Goal: Find specific page/section: Find specific page/section

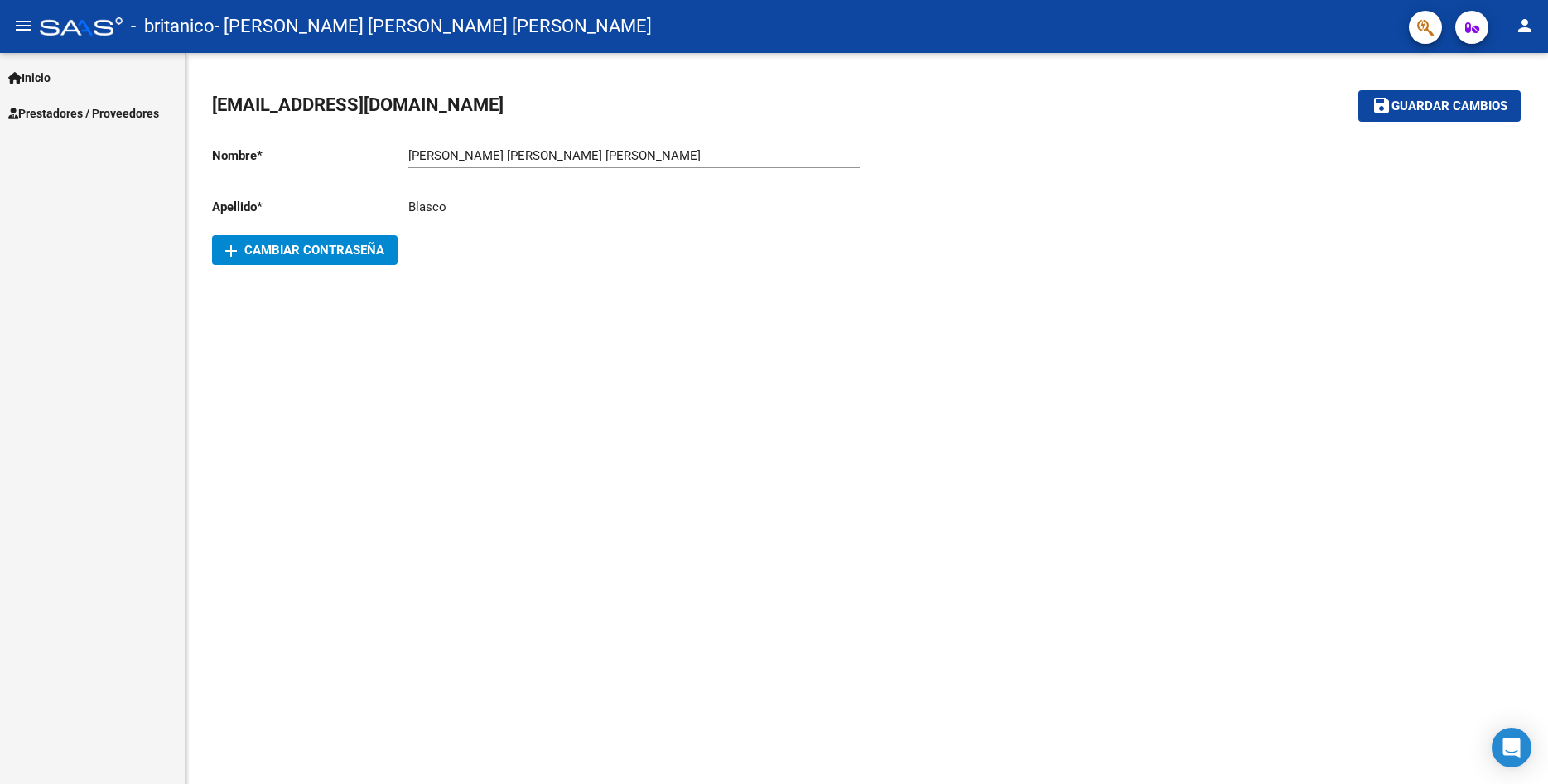
click at [78, 111] on span "Prestadores / Proveedores" at bounding box center [83, 113] width 151 height 18
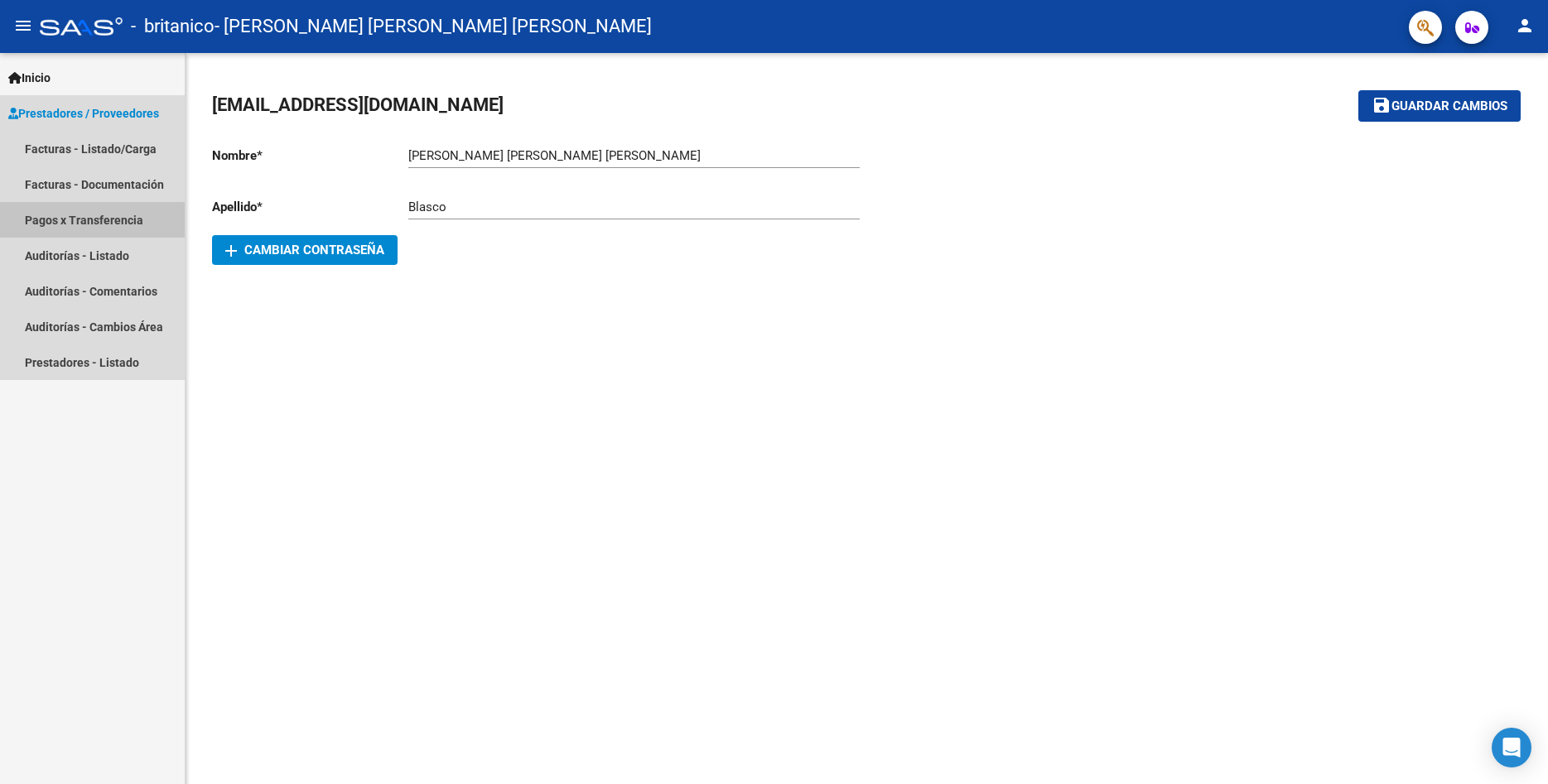
click at [128, 222] on link "Pagos x Transferencia" at bounding box center [92, 220] width 185 height 36
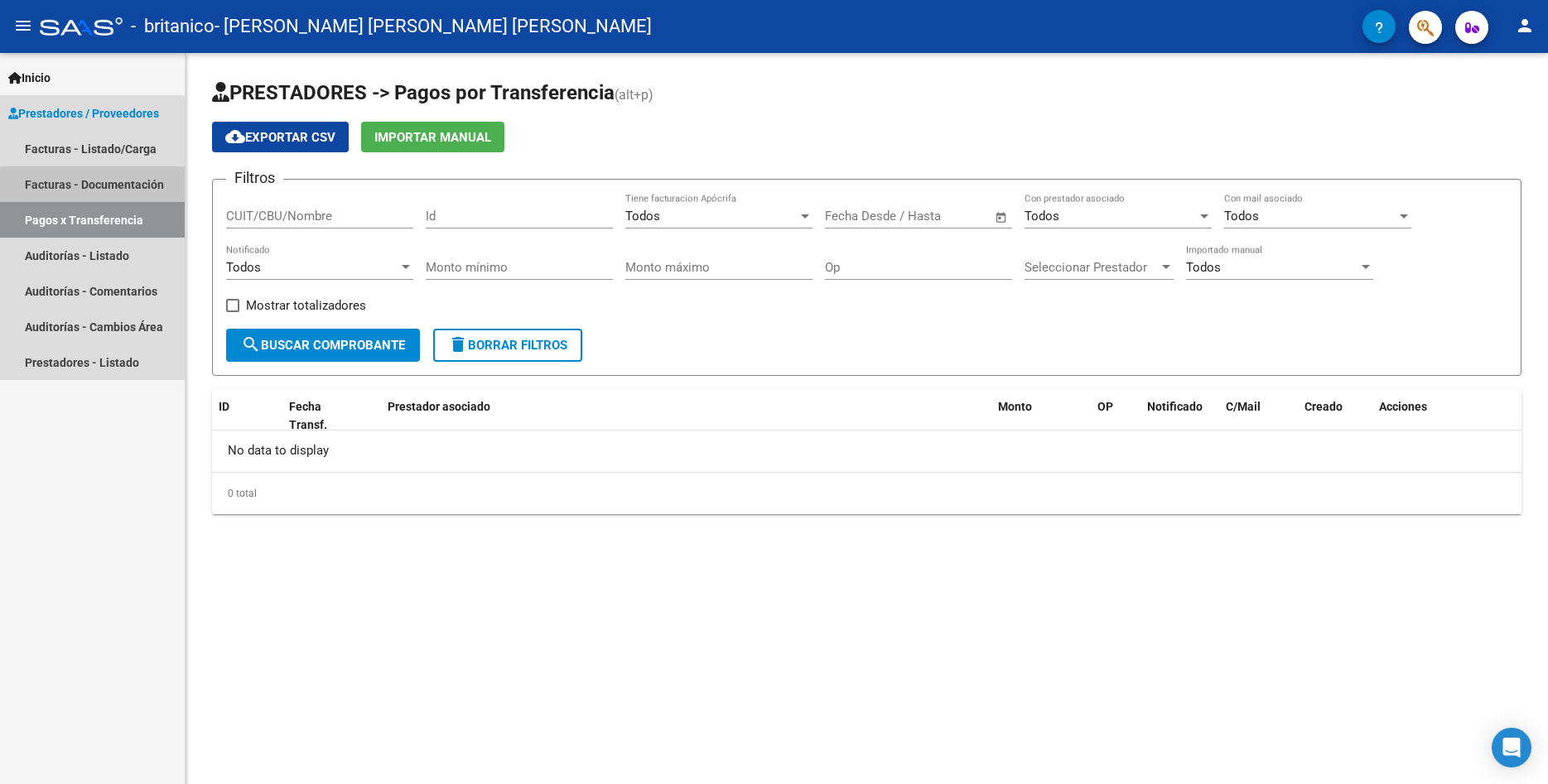
drag, startPoint x: 142, startPoint y: 185, endPoint x: 133, endPoint y: 187, distance: 9.2
click at [141, 185] on link "Facturas - Documentación" at bounding box center [92, 185] width 185 height 36
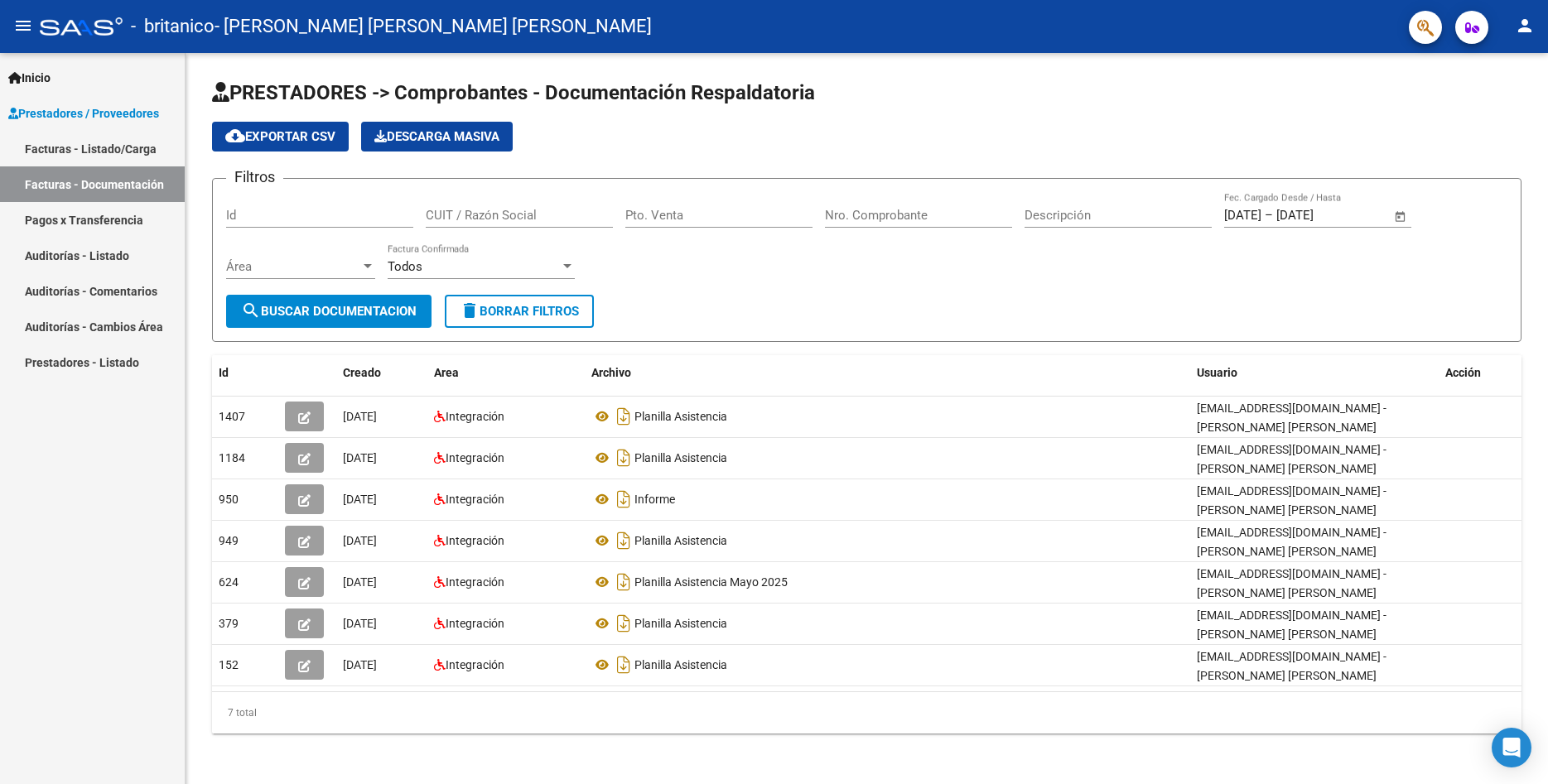
click at [137, 148] on link "Facturas - Listado/Carga" at bounding box center [92, 149] width 185 height 36
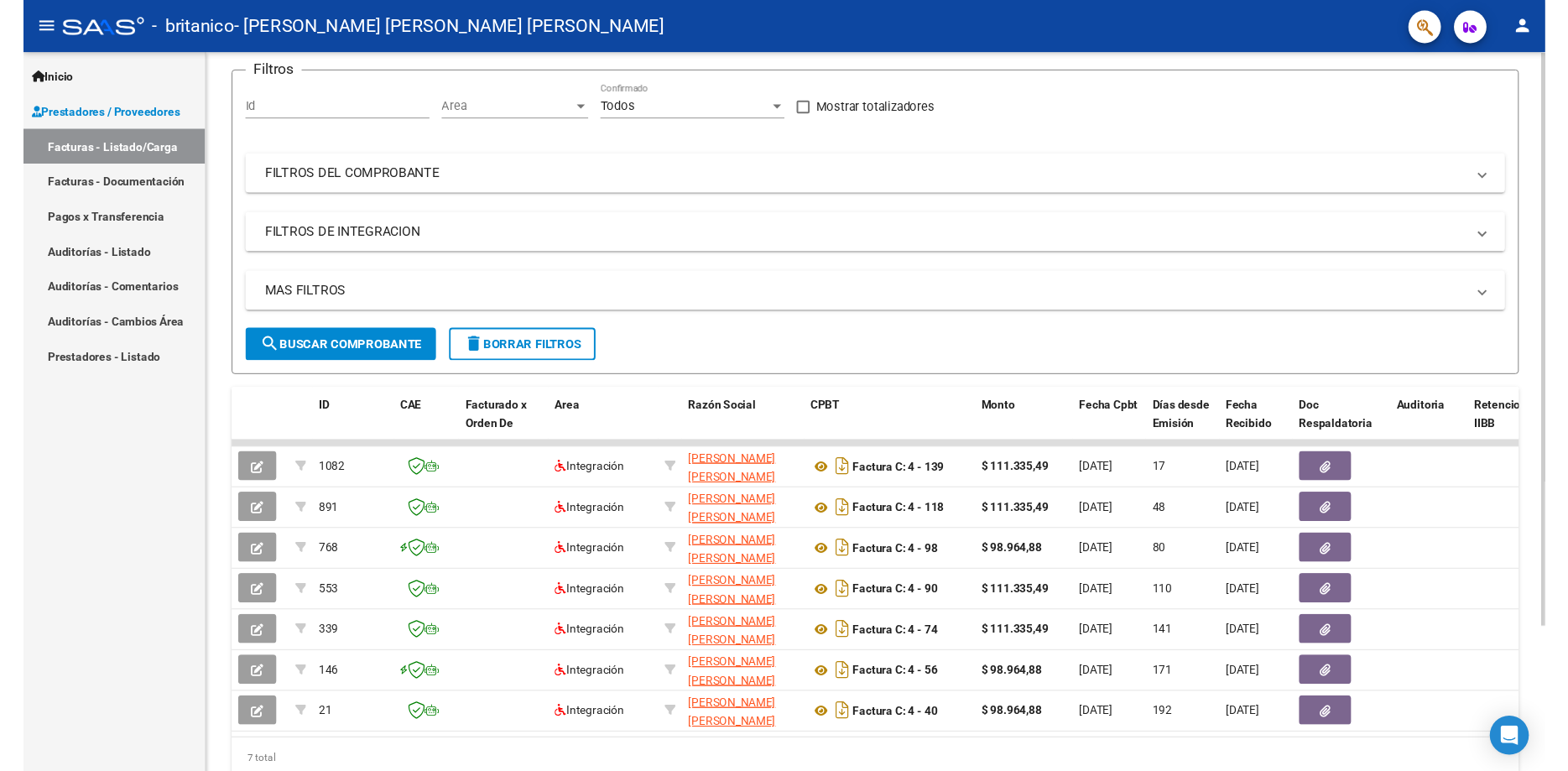
scroll to position [182, 0]
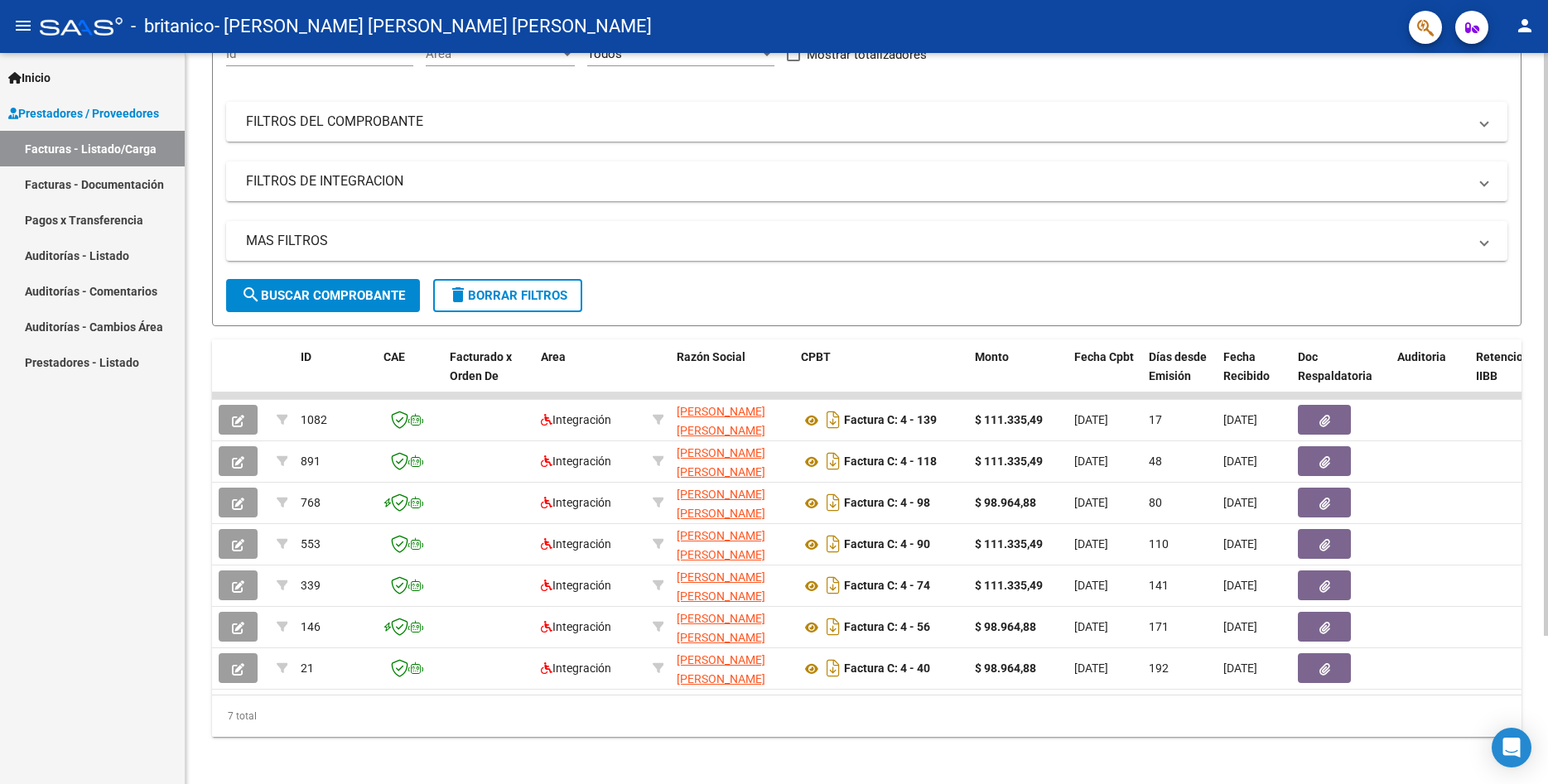
click at [1547, 436] on div at bounding box center [1545, 344] width 4 height 582
